Goal: Navigation & Orientation: Find specific page/section

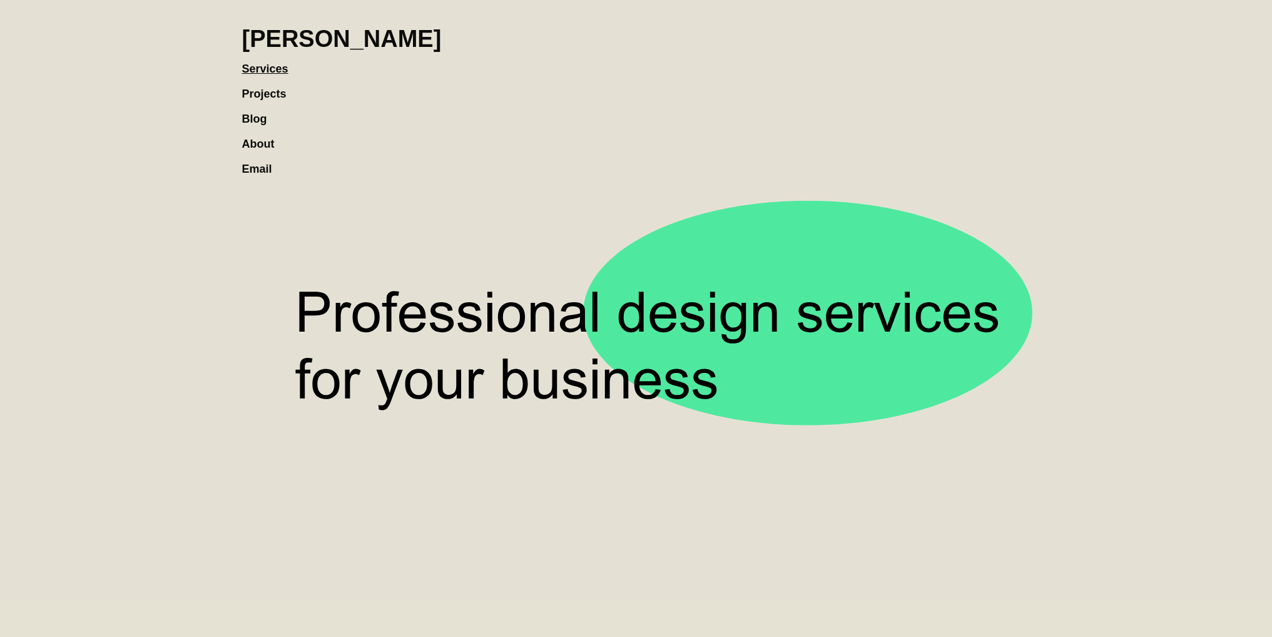
click at [257, 97] on link "Projects" at bounding box center [270, 87] width 57 height 25
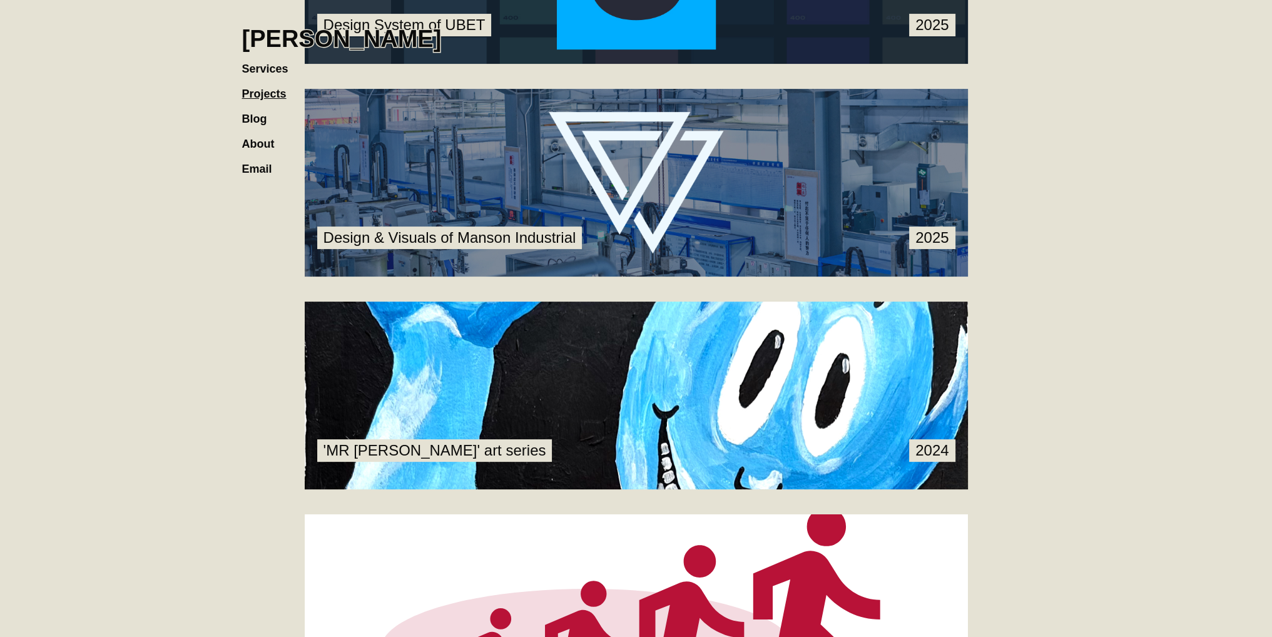
scroll to position [438, 0]
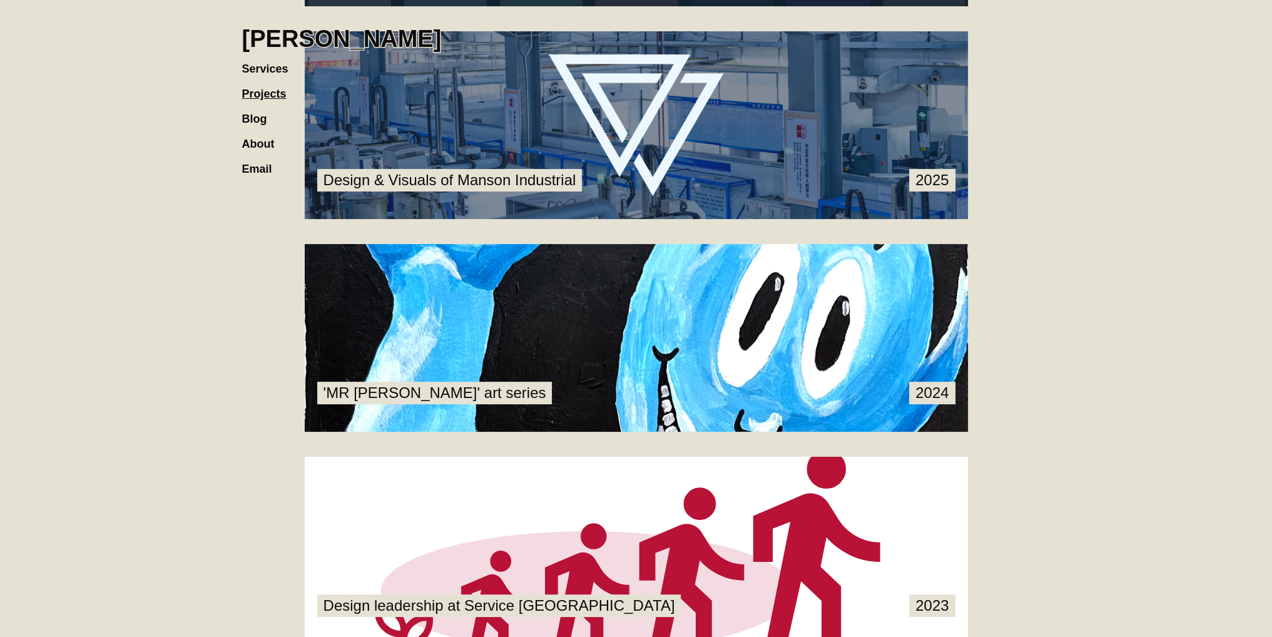
click at [740, 151] on link at bounding box center [636, 125] width 663 height 188
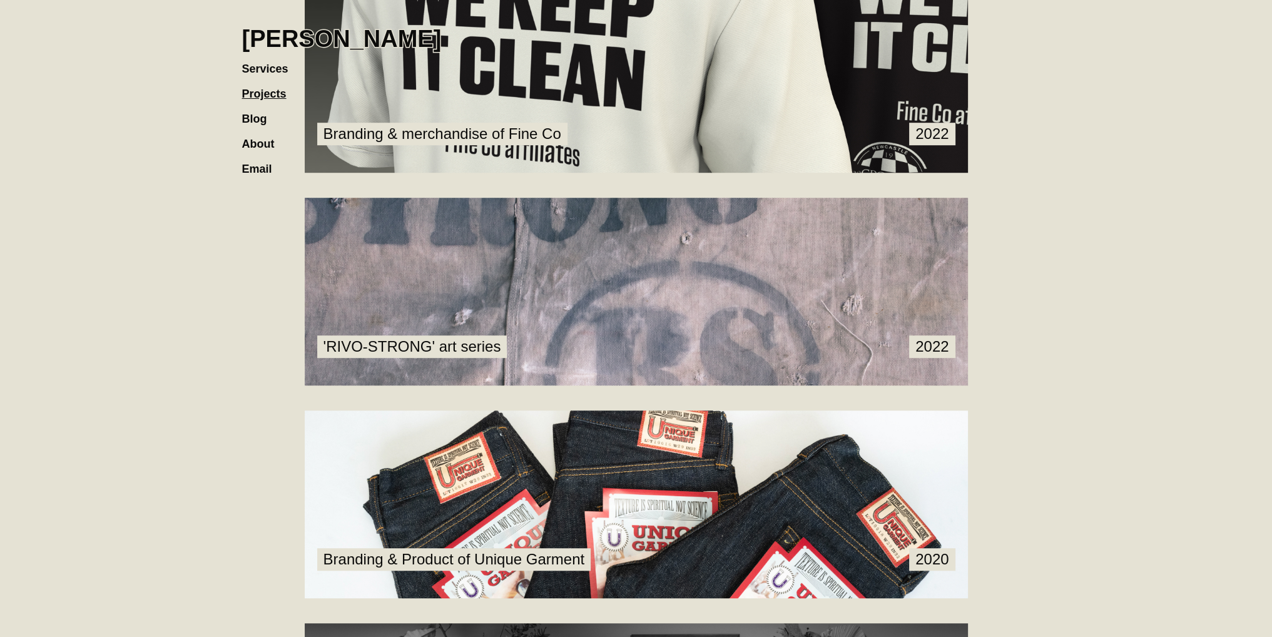
scroll to position [1189, 0]
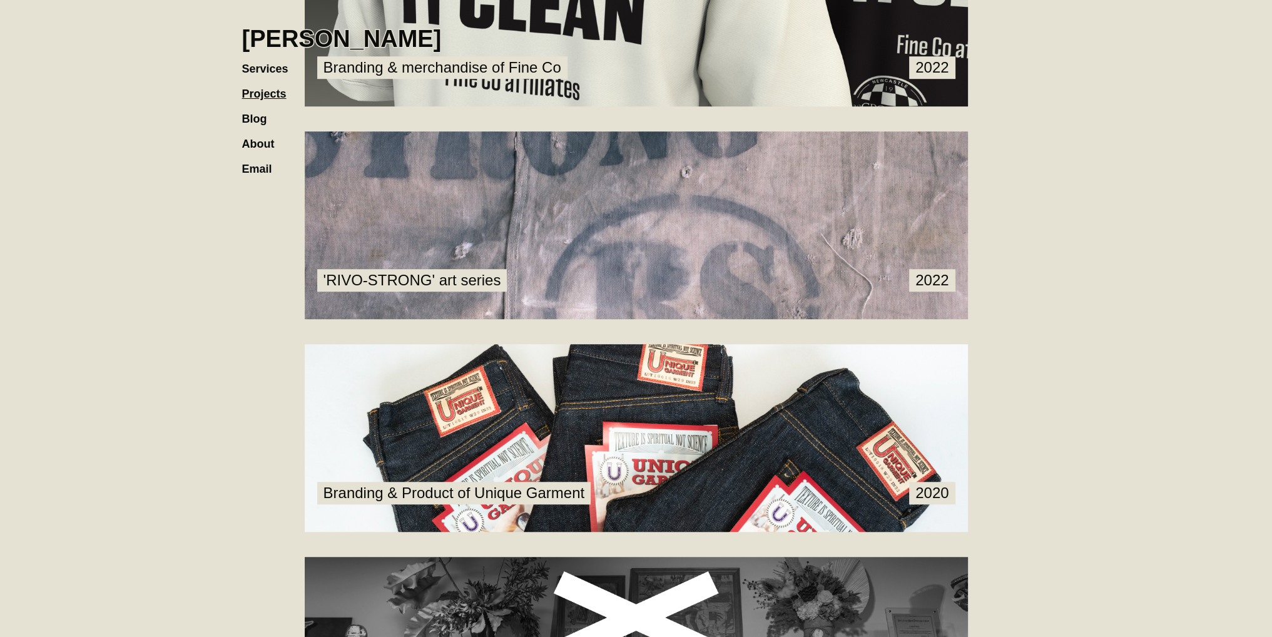
click at [686, 419] on link at bounding box center [636, 438] width 663 height 188
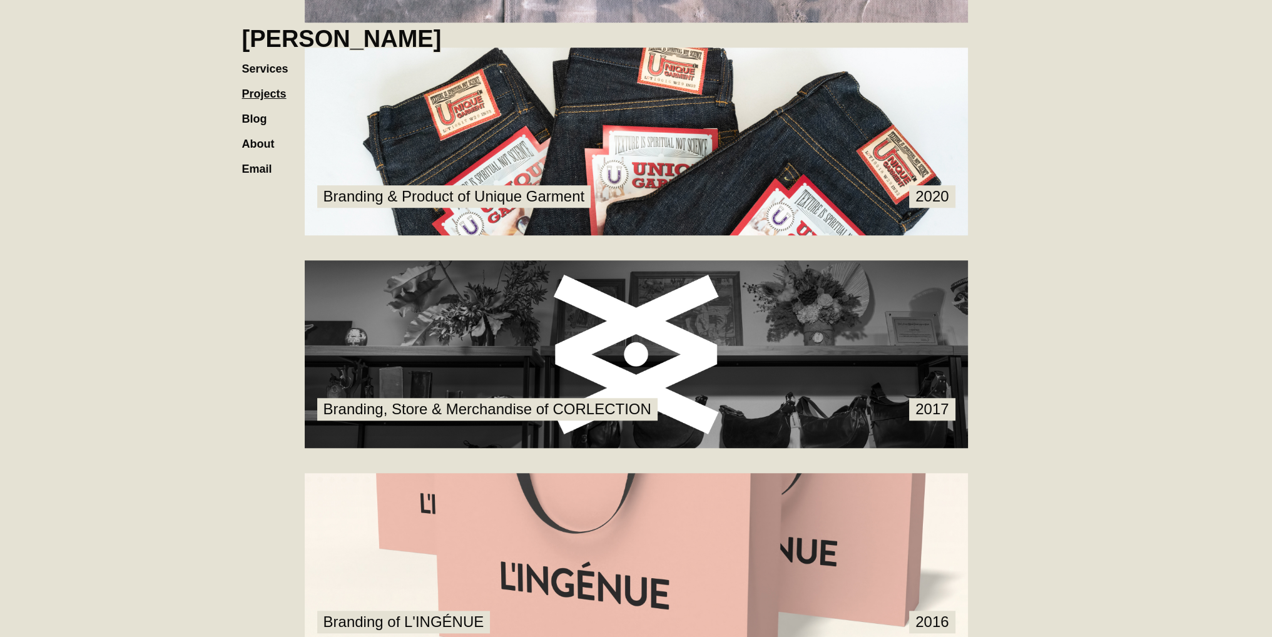
scroll to position [1502, 0]
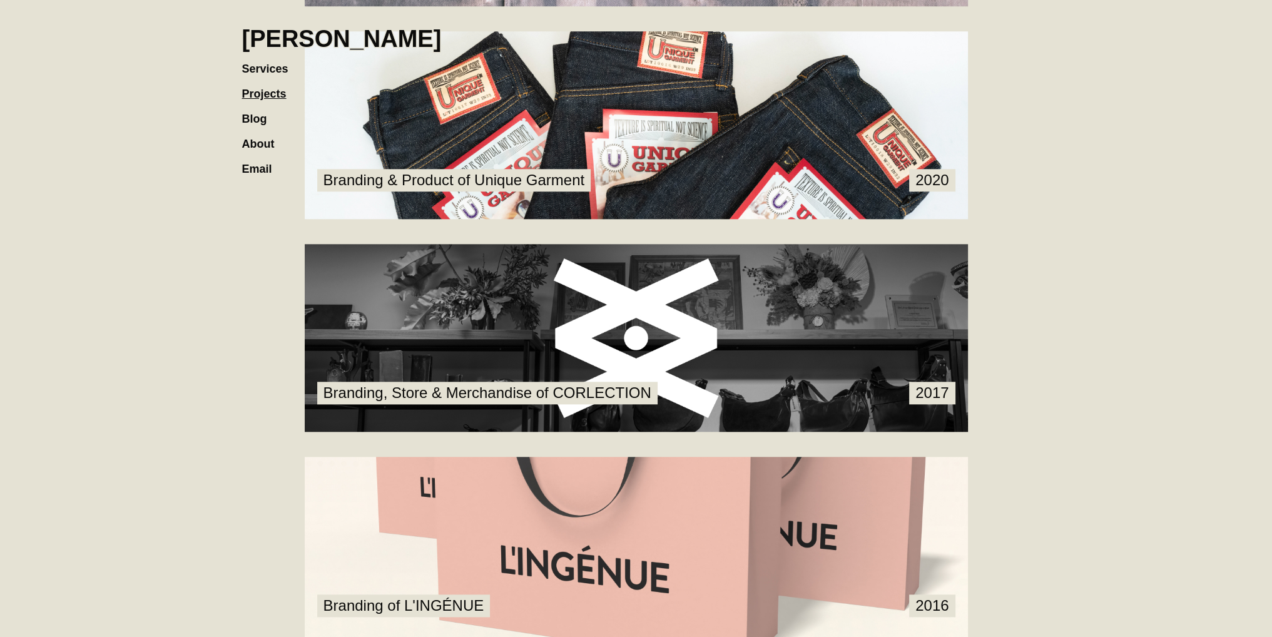
click at [614, 360] on link at bounding box center [636, 338] width 663 height 188
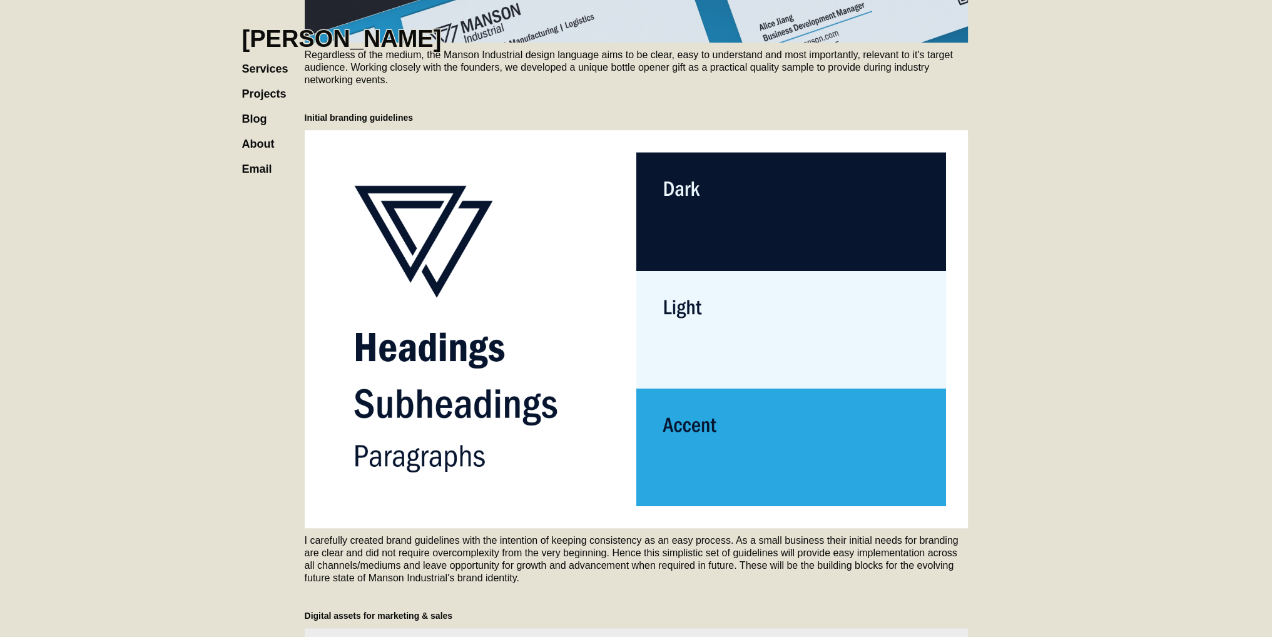
scroll to position [1439, 0]
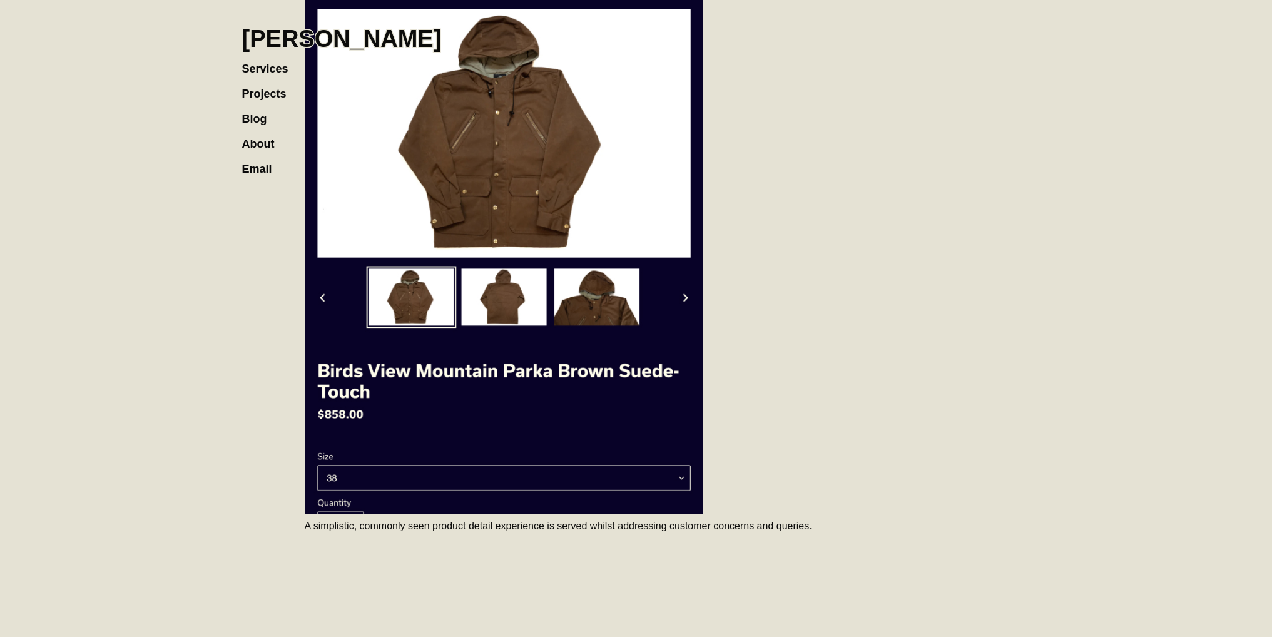
scroll to position [2563, 0]
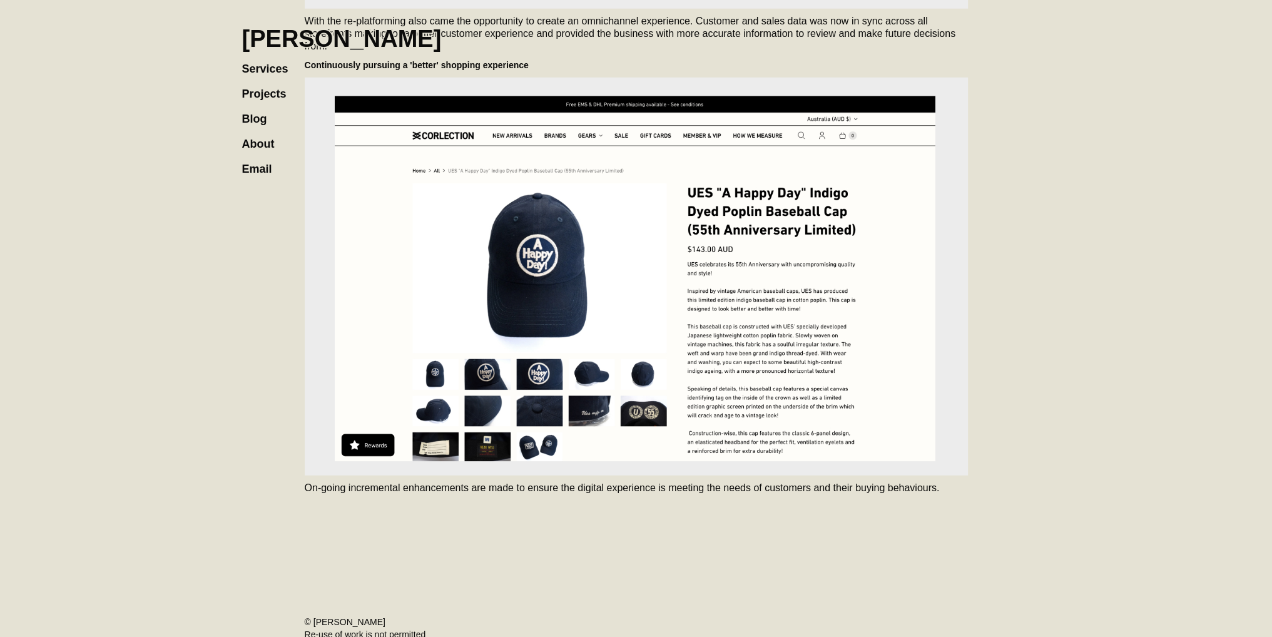
scroll to position [4692, 0]
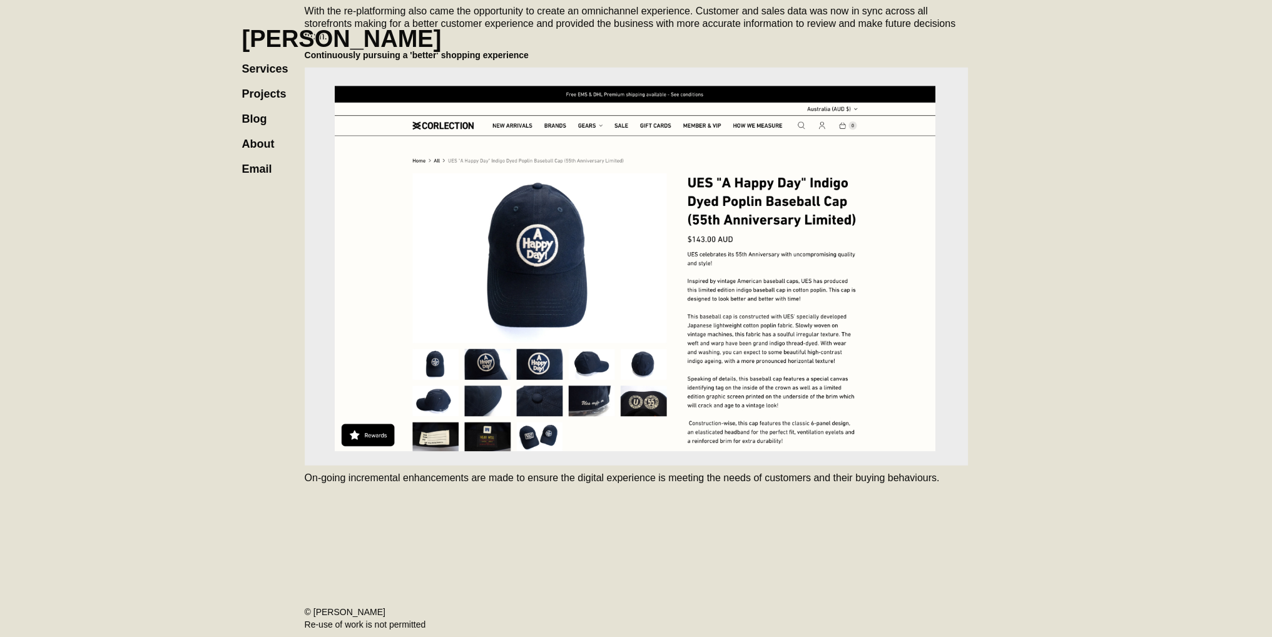
click at [269, 146] on link "About" at bounding box center [264, 137] width 45 height 25
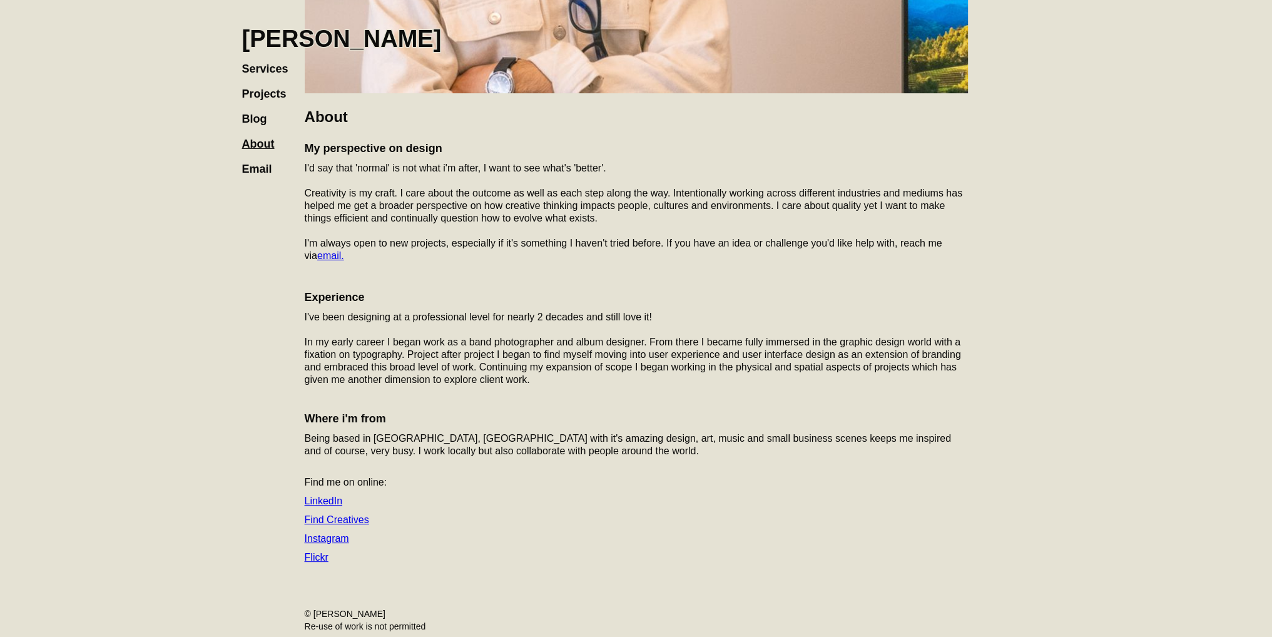
scroll to position [395, 0]
click at [253, 116] on link "Blog" at bounding box center [261, 112] width 38 height 25
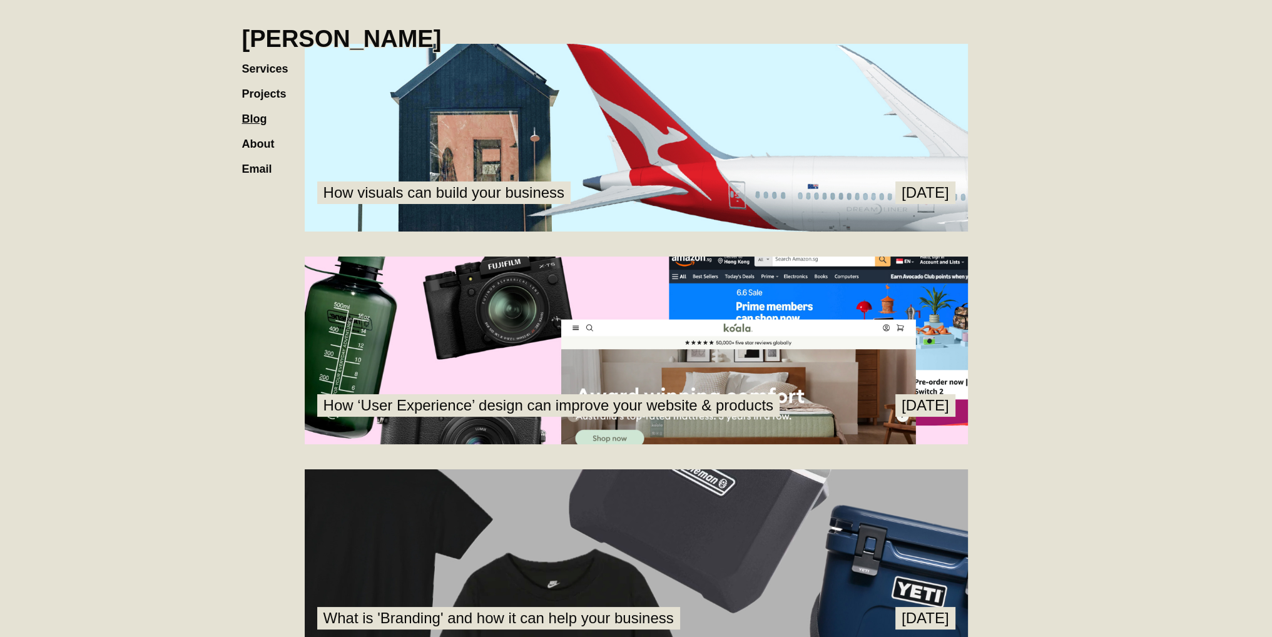
click at [273, 96] on link "Projects" at bounding box center [270, 87] width 57 height 25
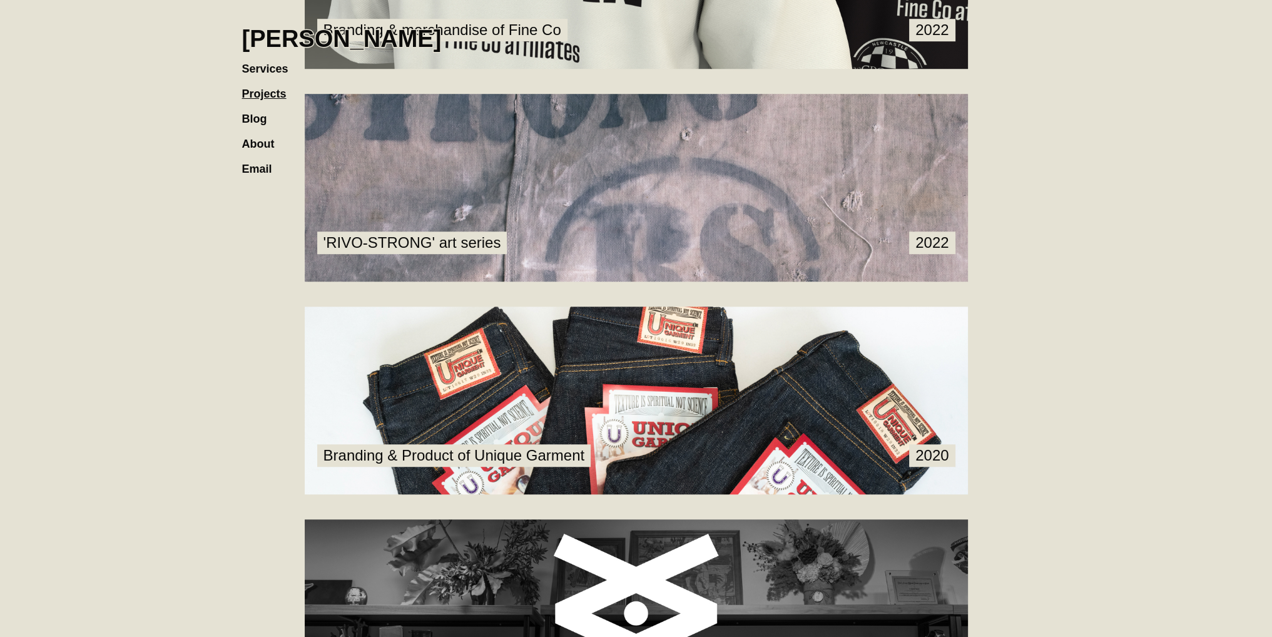
scroll to position [1252, 0]
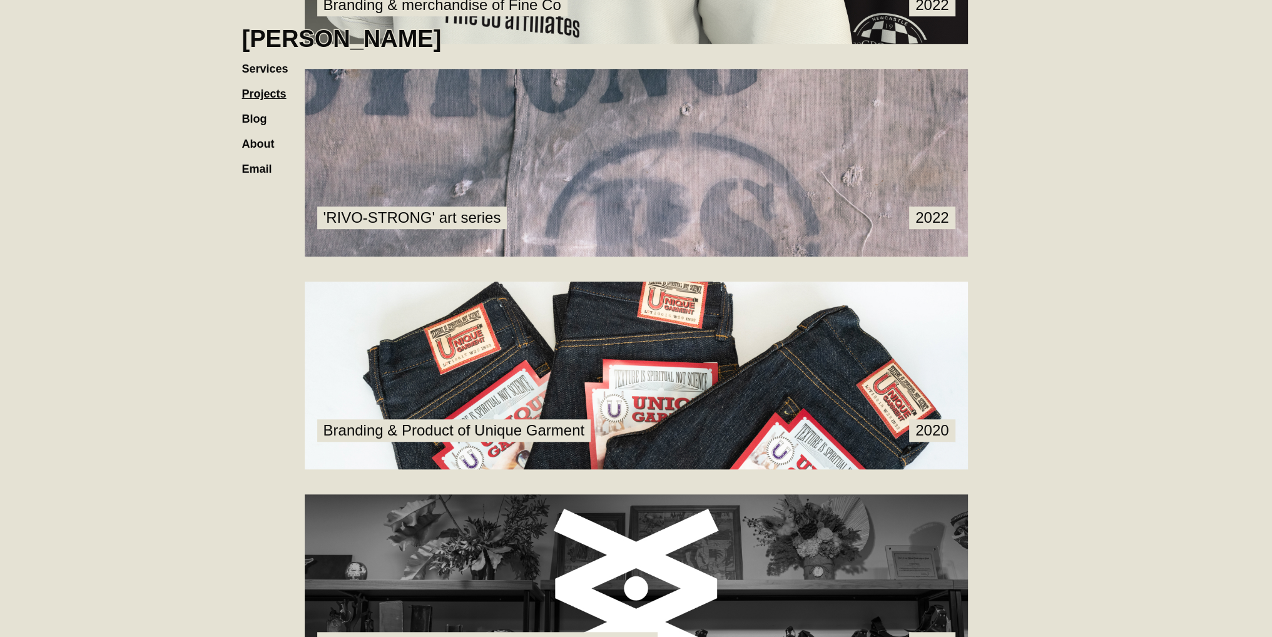
click at [595, 183] on link at bounding box center [636, 163] width 663 height 188
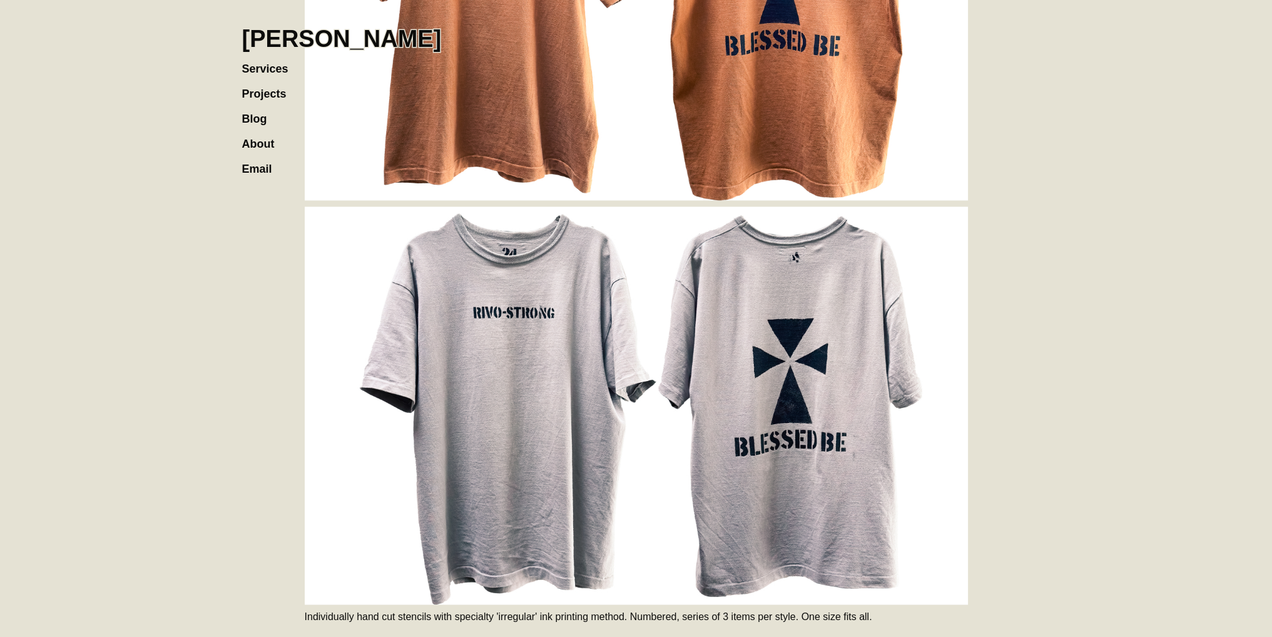
scroll to position [2538, 0]
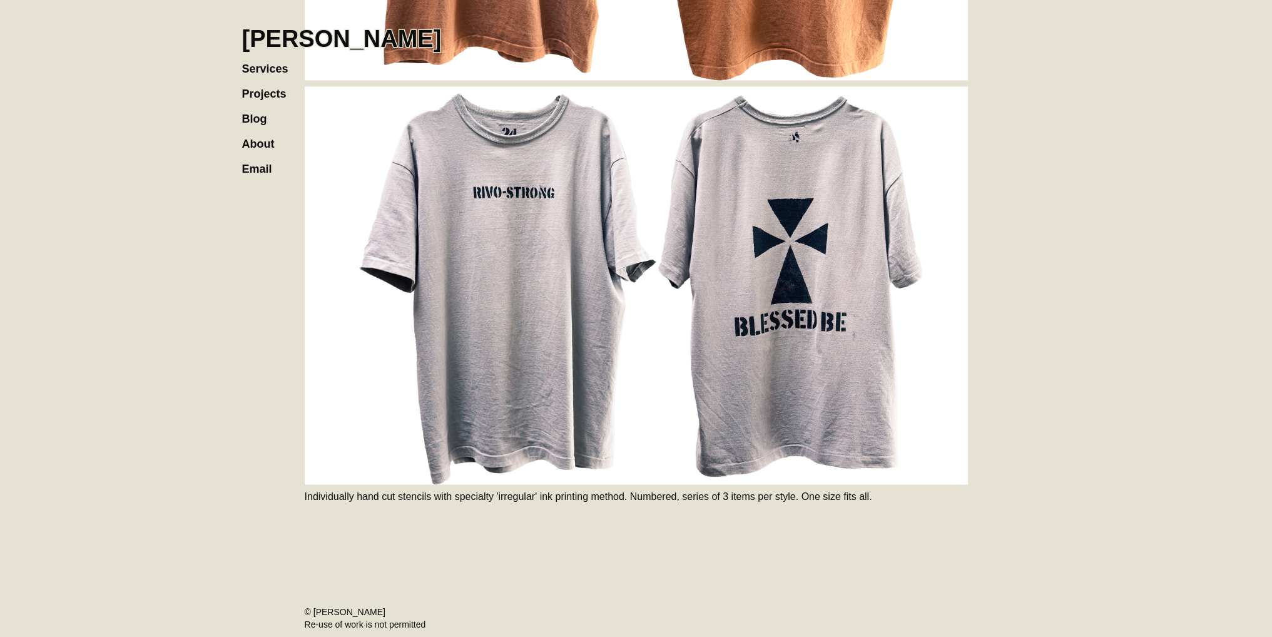
click at [265, 92] on link "Projects" at bounding box center [270, 87] width 57 height 25
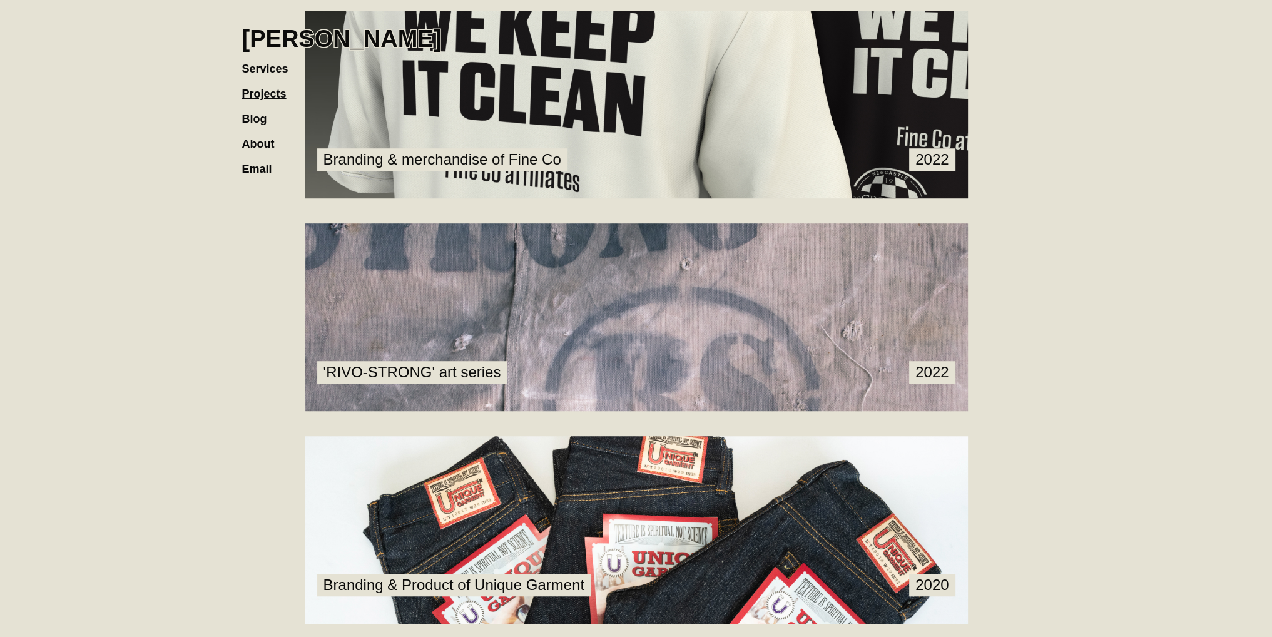
scroll to position [1126, 0]
